Goal: Task Accomplishment & Management: Use online tool/utility

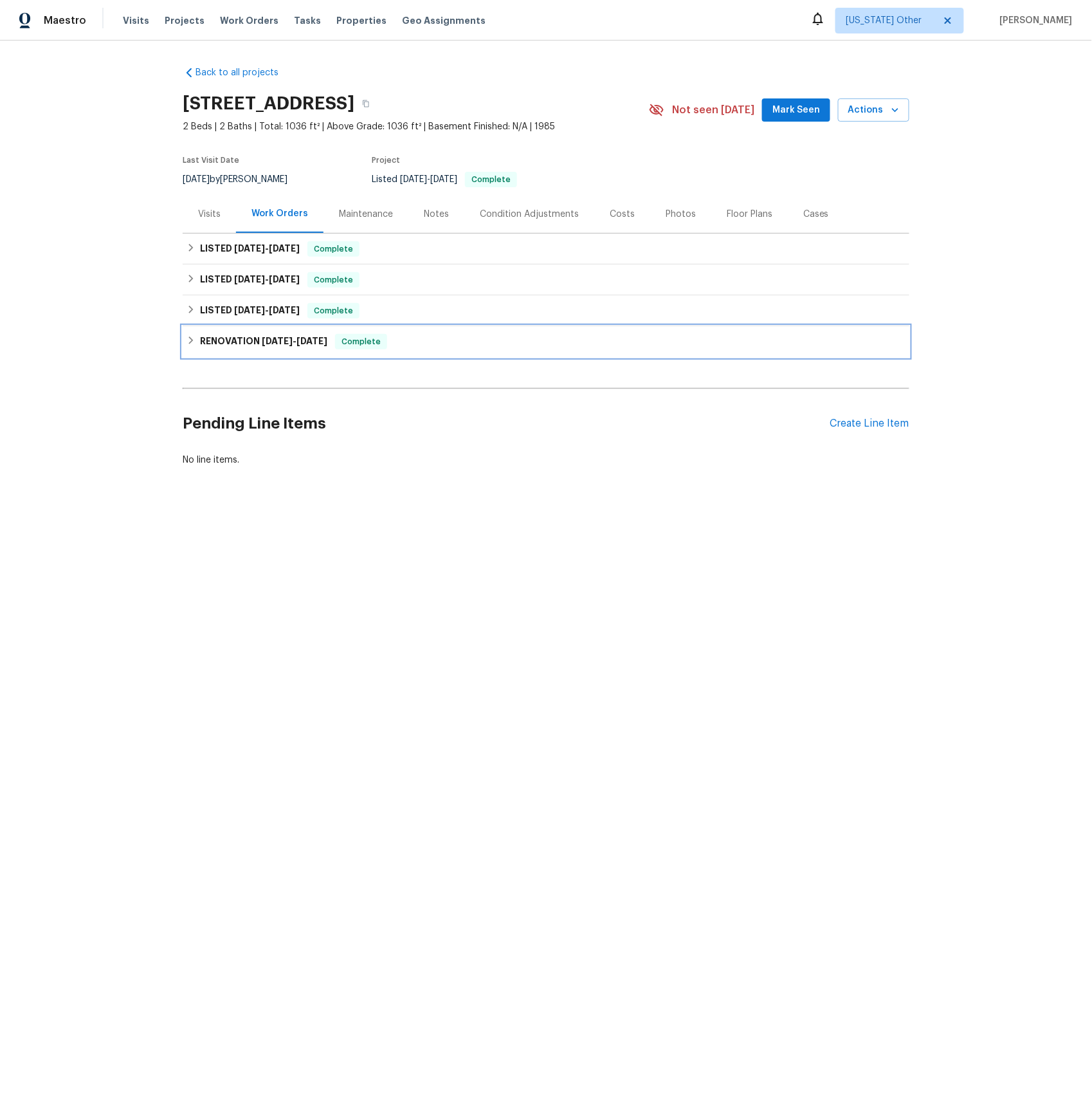
drag, startPoint x: 289, startPoint y: 340, endPoint x: 294, endPoint y: 377, distance: 37.3
click at [289, 340] on span "[DATE] - [DATE]" at bounding box center [294, 341] width 66 height 9
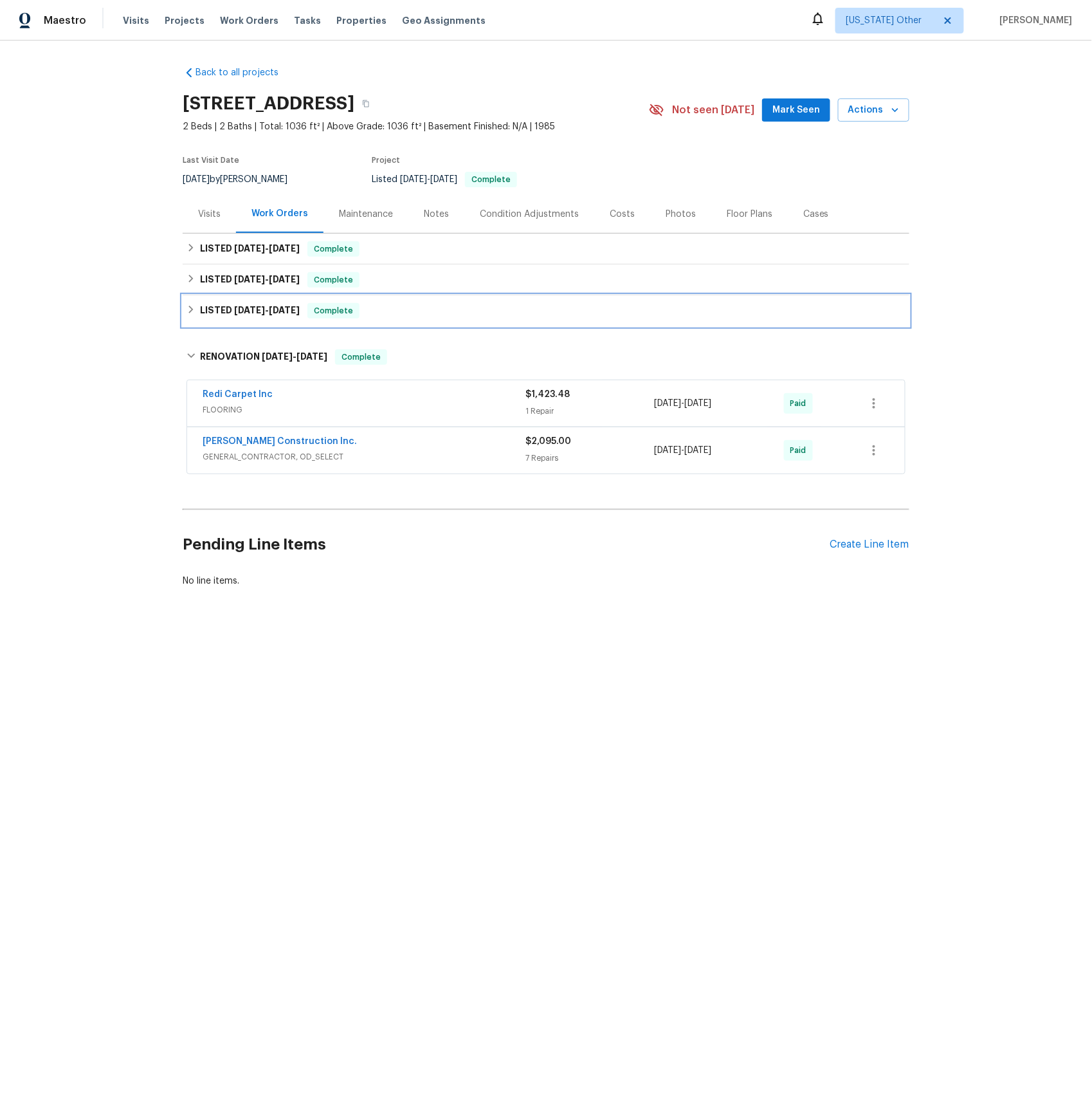
click at [250, 305] on span "[DATE]" at bounding box center [249, 310] width 31 height 9
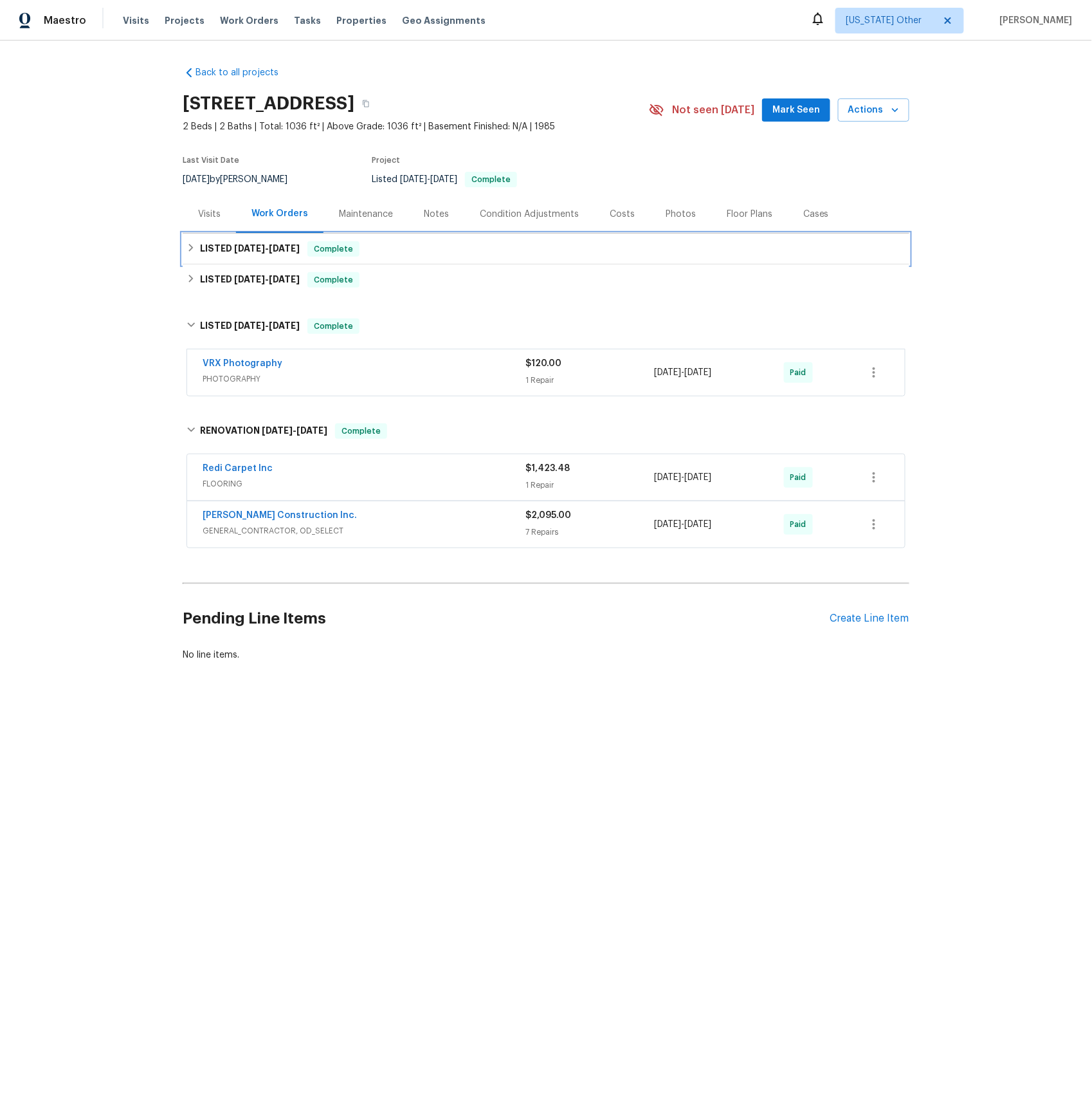
click at [289, 249] on span "[DATE]" at bounding box center [284, 249] width 31 height 9
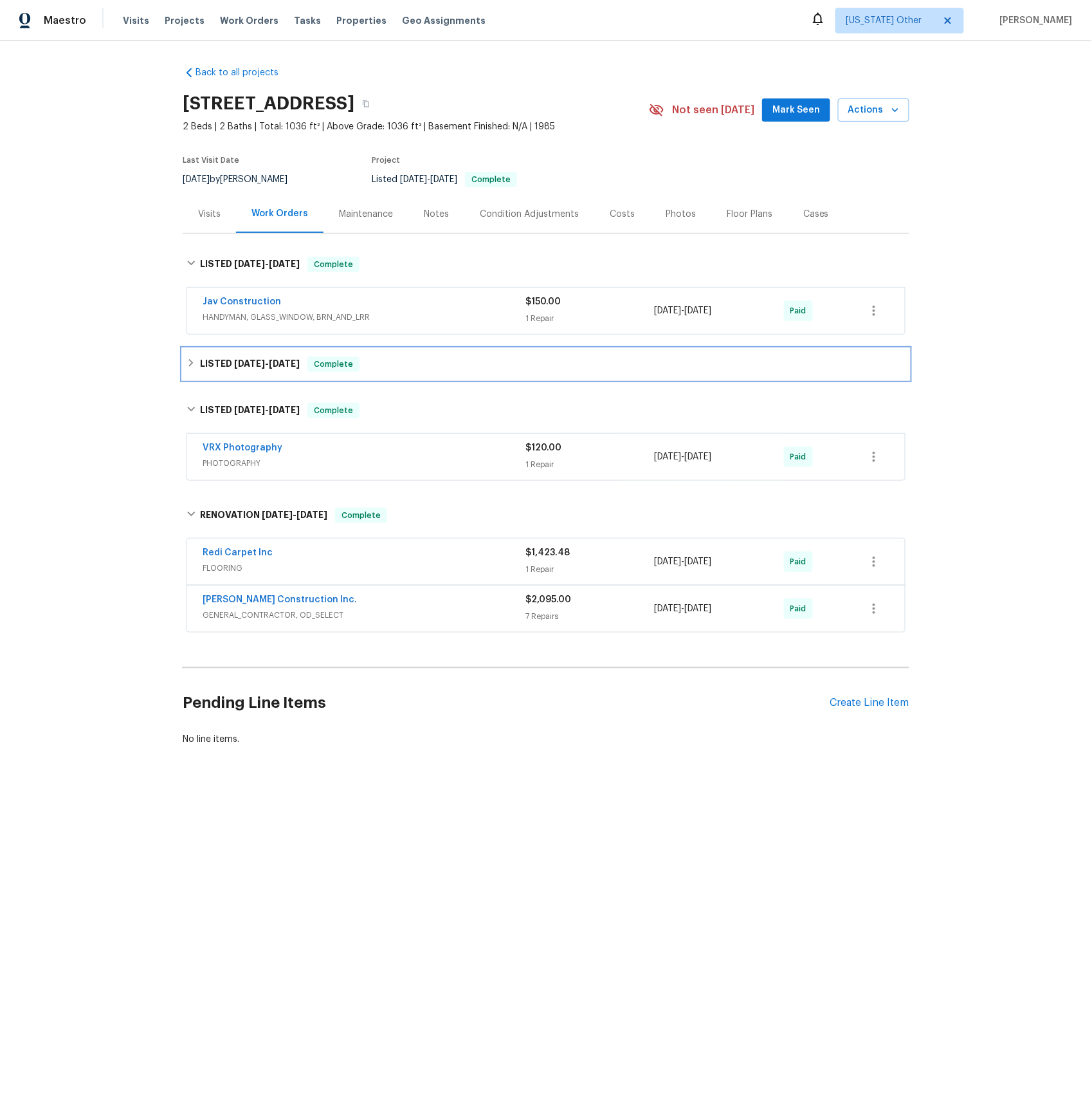
click at [268, 367] on span "[DATE] - [DATE]" at bounding box center [266, 363] width 66 height 9
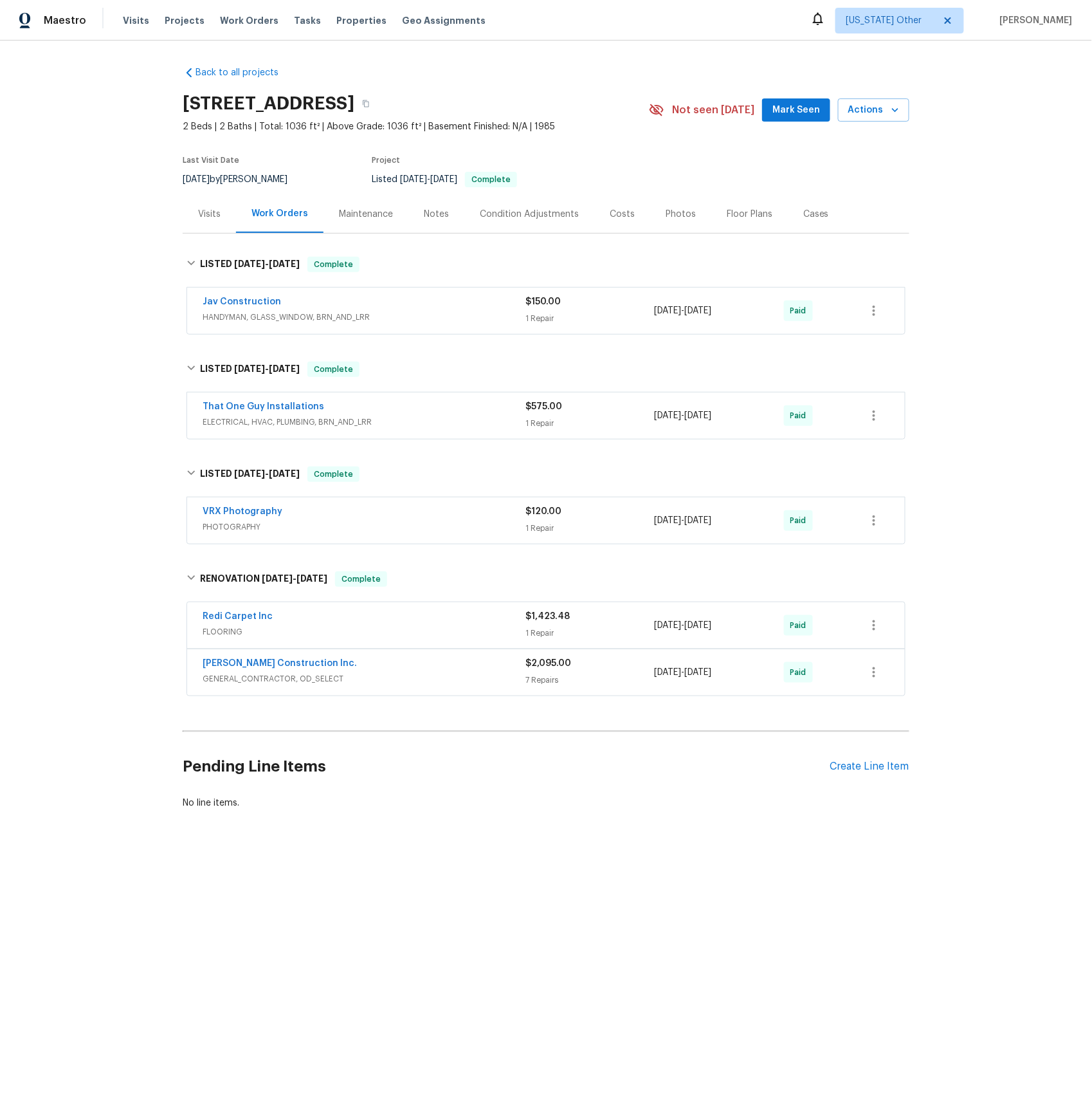
drag, startPoint x: 290, startPoint y: 681, endPoint x: 379, endPoint y: 649, distance: 94.6
click at [291, 681] on span "GENERAL_CONTRACTOR, OD_SELECT" at bounding box center [364, 678] width 323 height 13
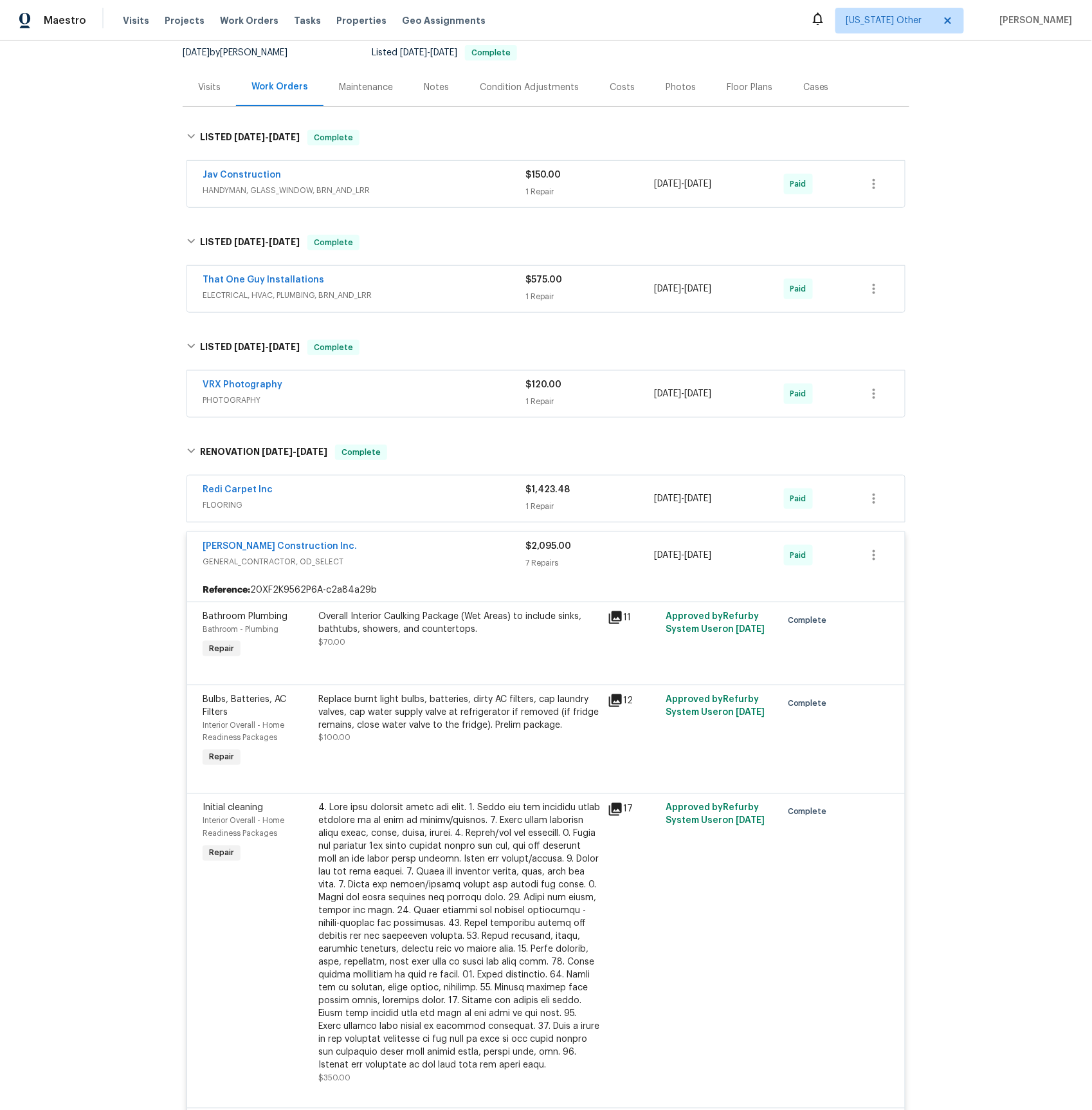
scroll to position [111, 0]
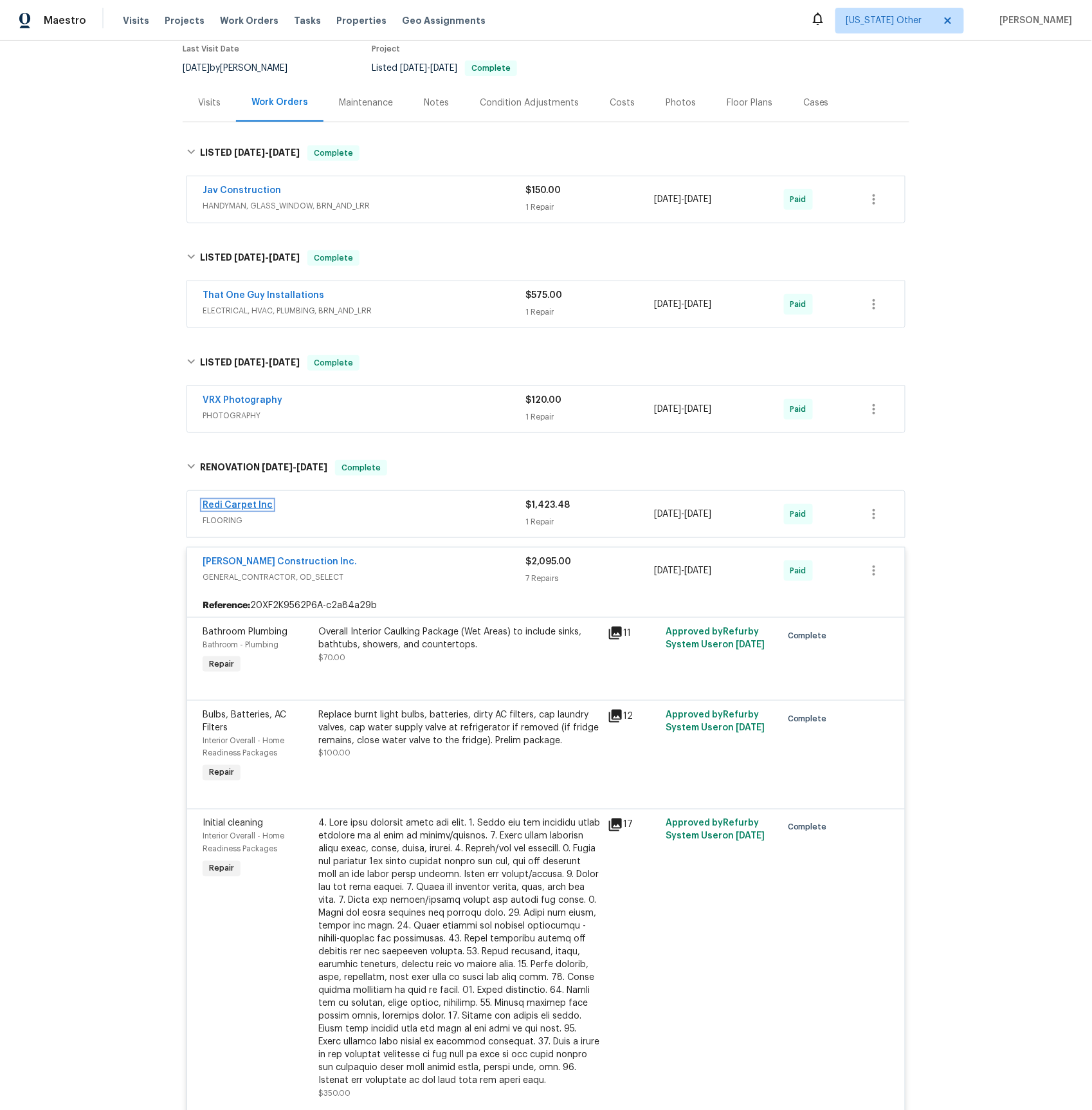
drag, startPoint x: 242, startPoint y: 509, endPoint x: 352, endPoint y: 595, distance: 139.6
click at [242, 509] on link "Redi Carpet Inc" at bounding box center [238, 505] width 70 height 9
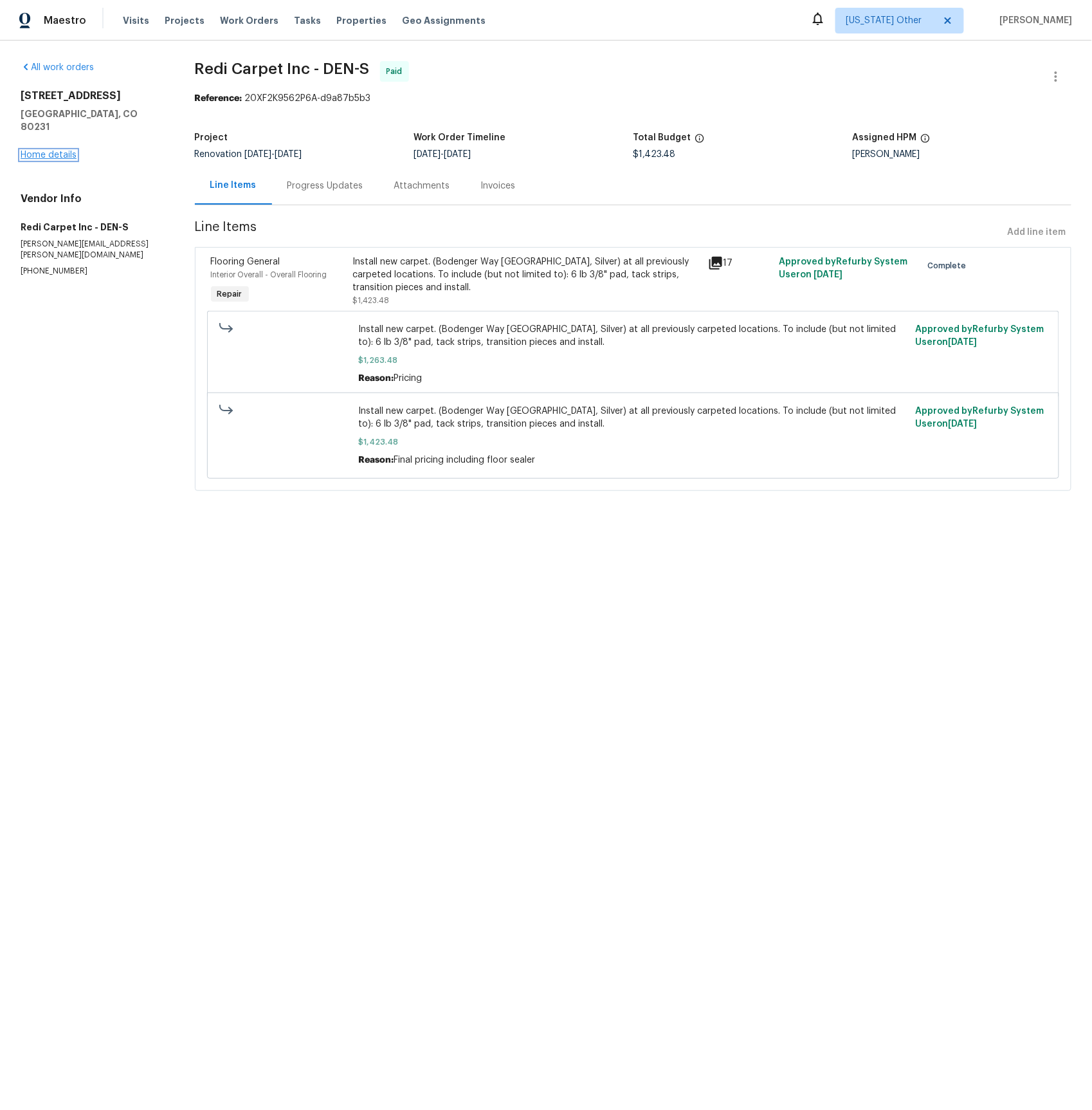
click at [70, 151] on link "Home details" at bounding box center [48, 155] width 56 height 9
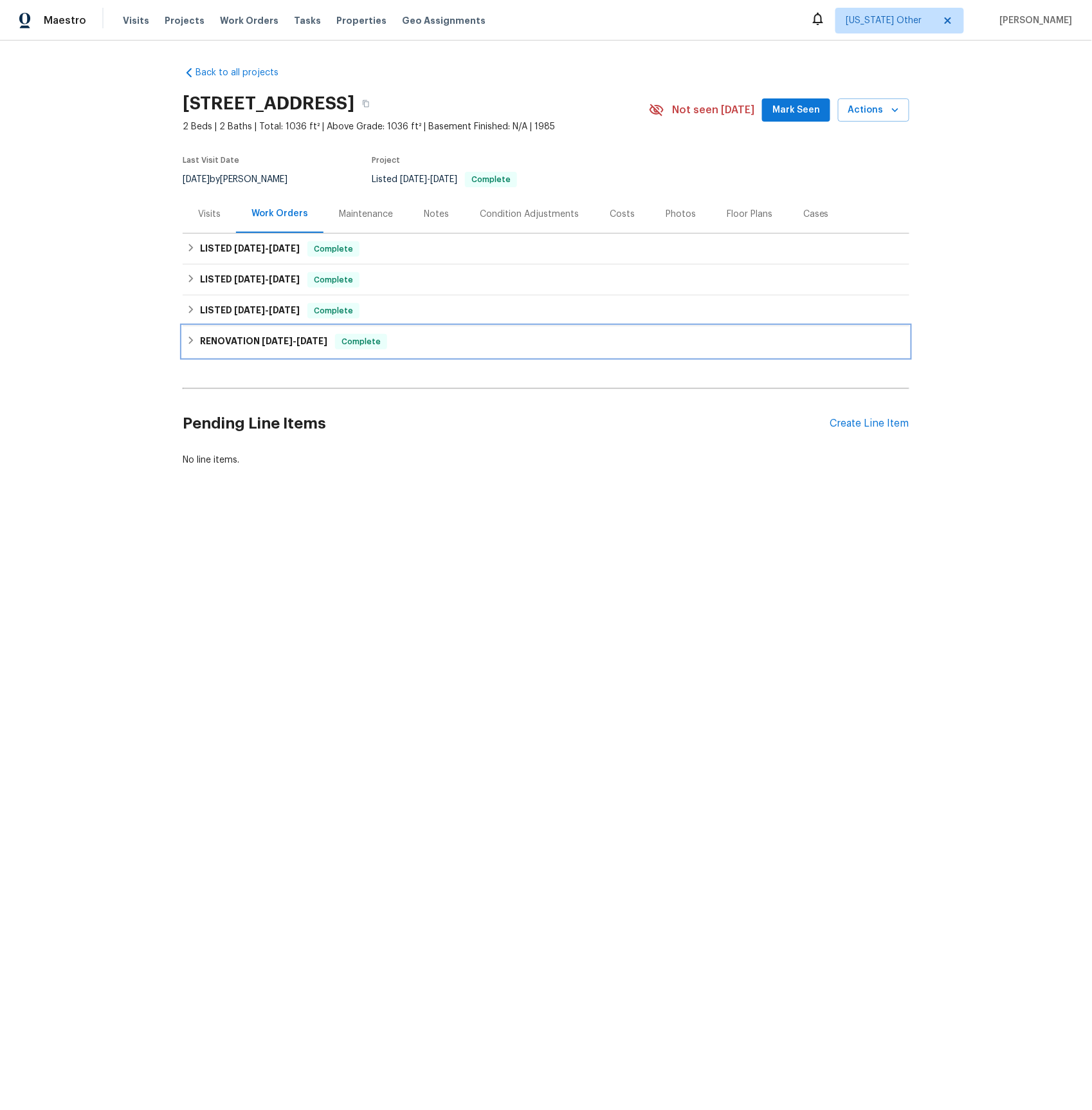
click at [262, 336] on span "[DATE]" at bounding box center [277, 341] width 31 height 9
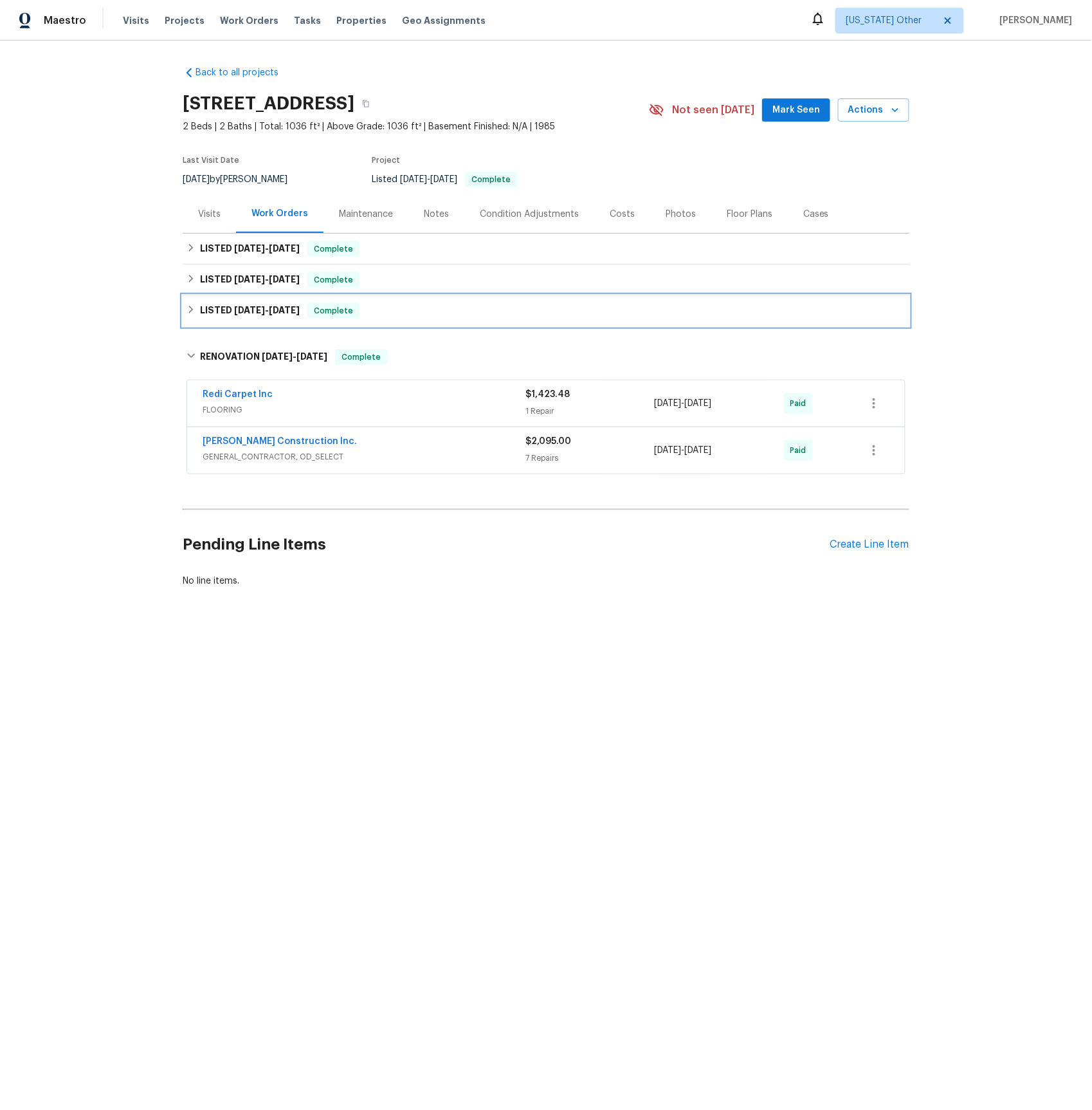
click at [272, 310] on span "[DATE]" at bounding box center [284, 310] width 31 height 9
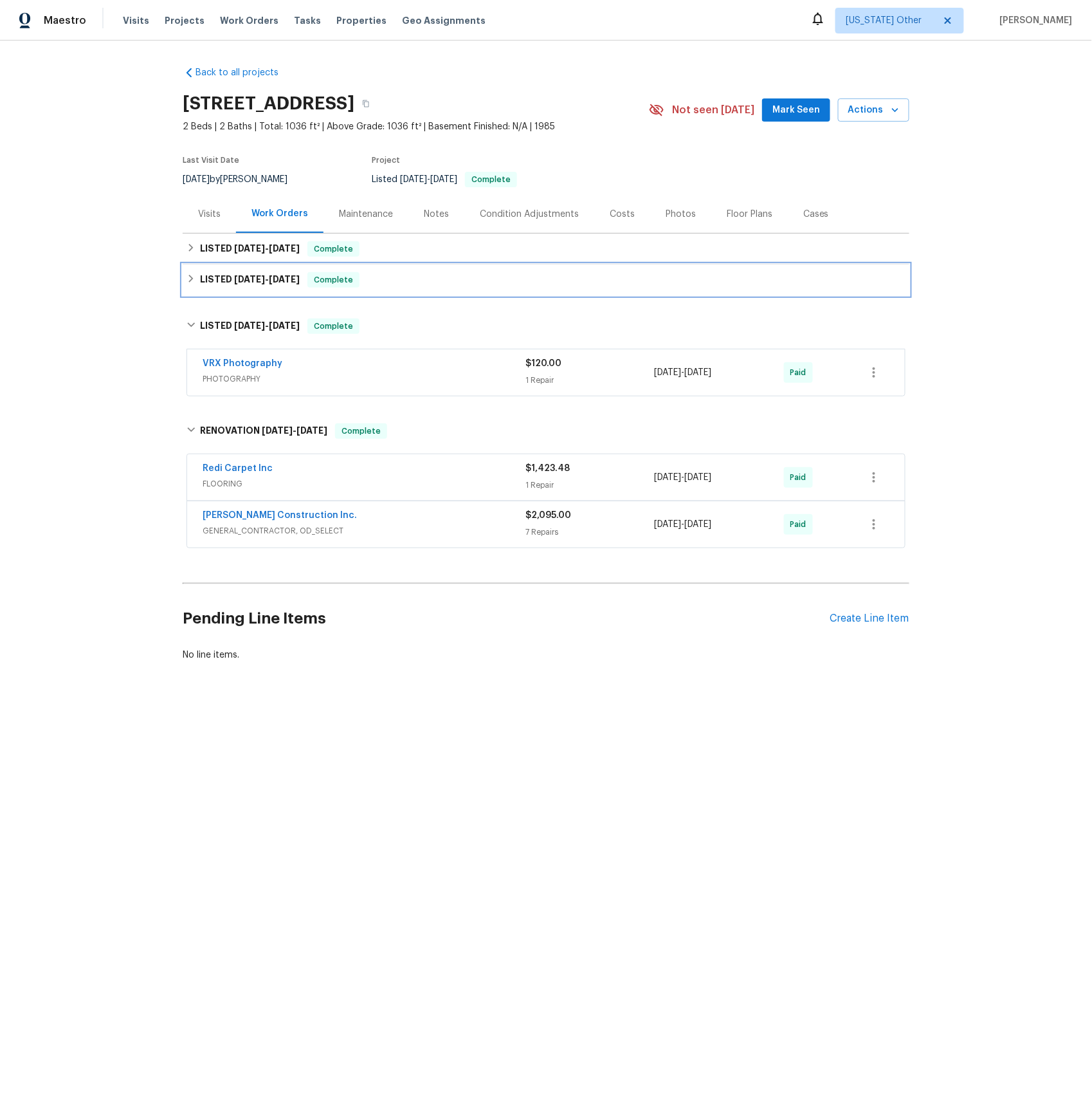
click at [281, 281] on span "[DATE]" at bounding box center [284, 279] width 31 height 9
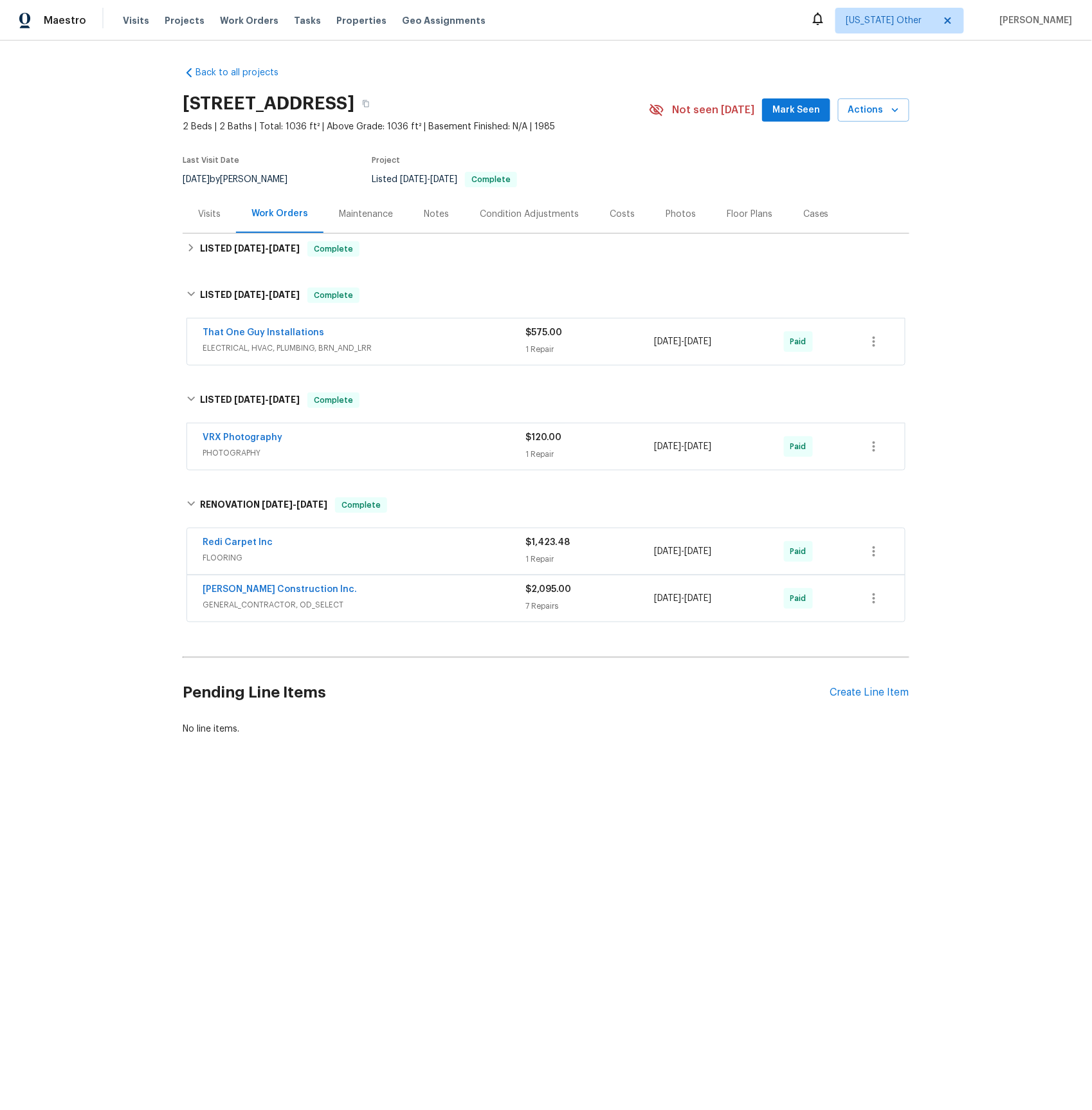
click at [283, 345] on span "ELECTRICAL, HVAC, PLUMBING, BRN_AND_LRR" at bounding box center [364, 348] width 323 height 13
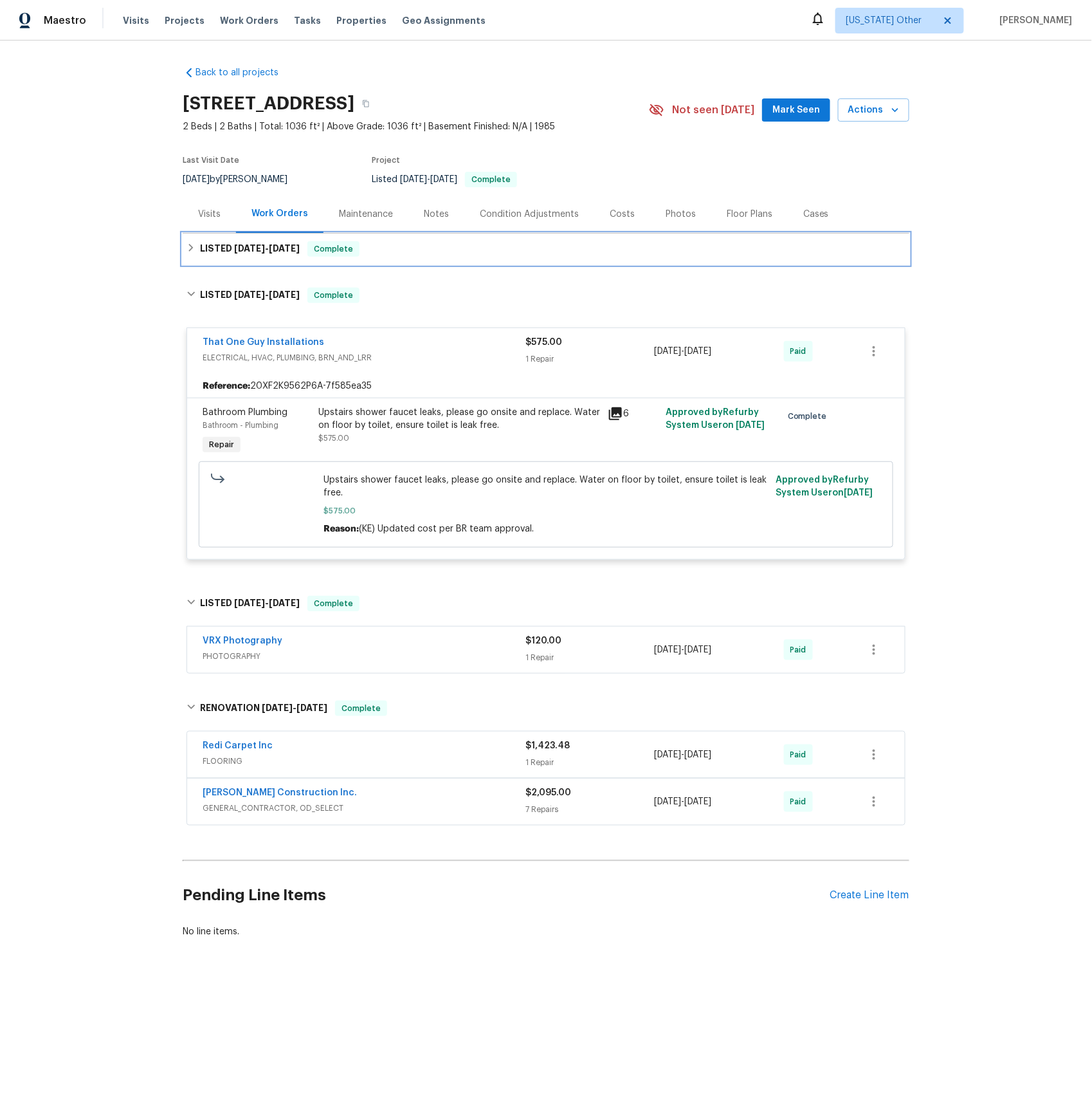
click at [238, 253] on h6 "LISTED [DATE] - [DATE]" at bounding box center [249, 249] width 100 height 15
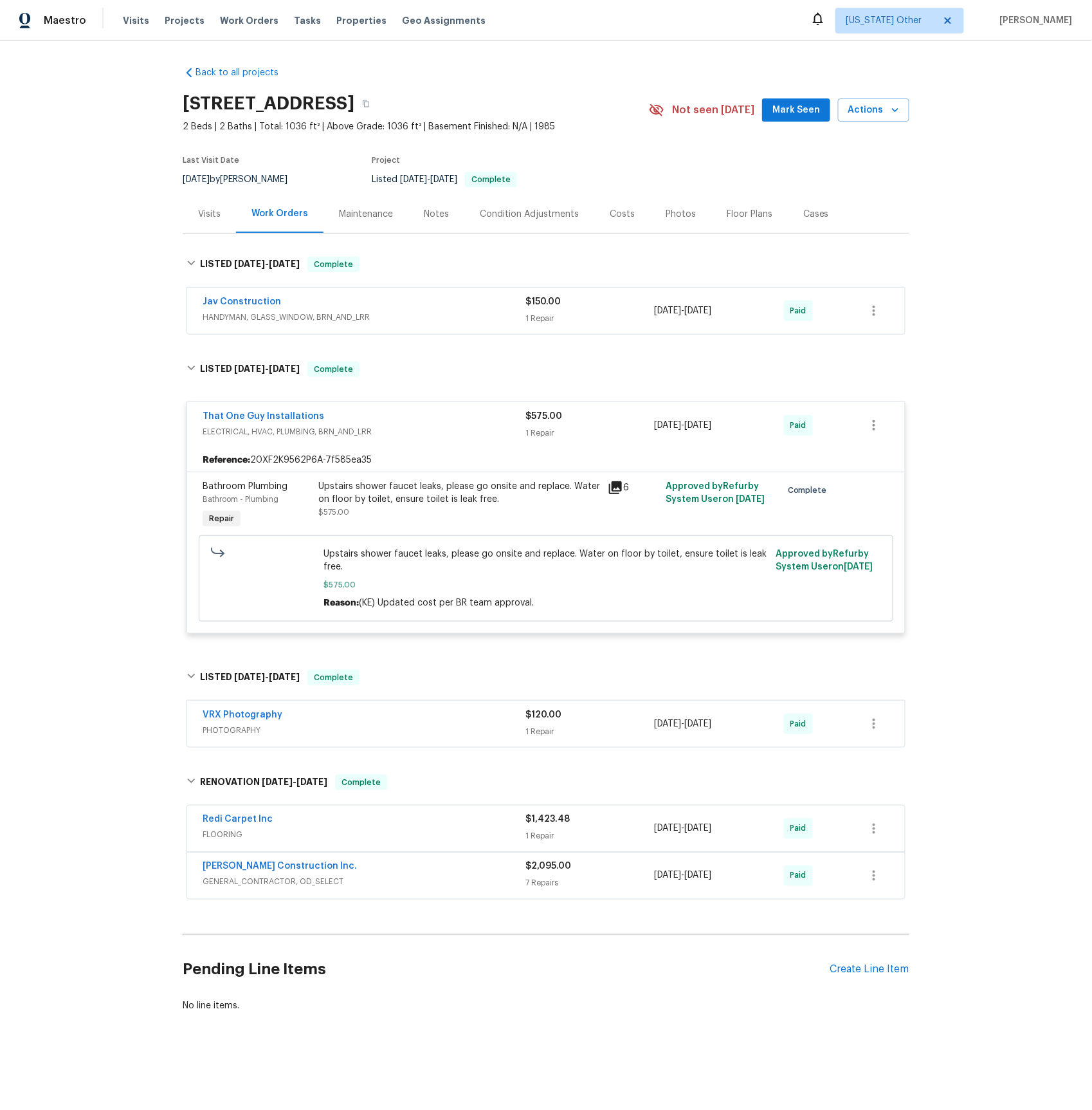
click at [244, 315] on span "HANDYMAN, GLASS_WINDOW, BRN_AND_LRR" at bounding box center [364, 317] width 323 height 13
